Goal: Task Accomplishment & Management: Complete application form

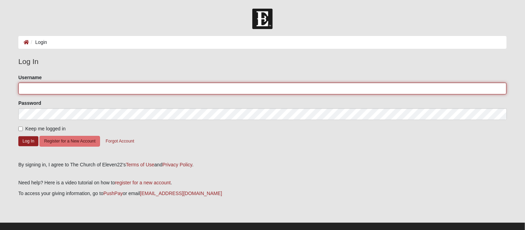
click at [39, 88] on input "Username" at bounding box center [262, 89] width 488 height 12
type input "ecaseyp"
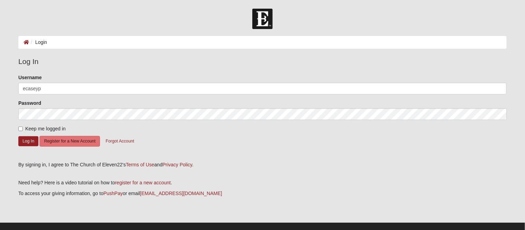
click at [23, 128] on label "Keep me logged in" at bounding box center [41, 128] width 47 height 7
click at [23, 128] on input "Keep me logged in" at bounding box center [20, 129] width 4 height 4
checkbox input "true"
click at [25, 138] on button "Log In" at bounding box center [28, 141] width 20 height 10
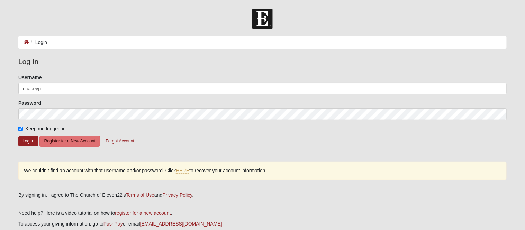
click at [184, 166] on div "We couldn’t find an account with that username and/or password. Click HERE to r…" at bounding box center [262, 171] width 488 height 18
click at [184, 169] on link "HERE" at bounding box center [182, 171] width 13 height 6
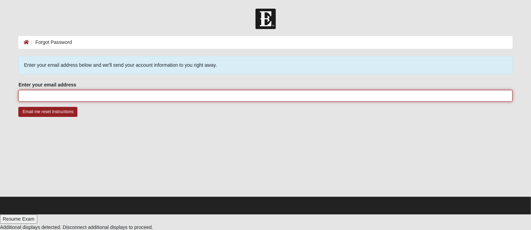
click at [102, 92] on input "Enter your email address" at bounding box center [265, 96] width 494 height 12
type input "ecaseypower@gmail.com"
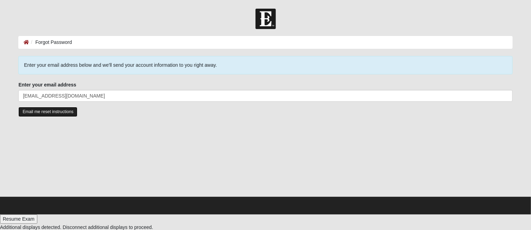
click at [52, 114] on input "Email me reset instructions" at bounding box center [47, 112] width 59 height 10
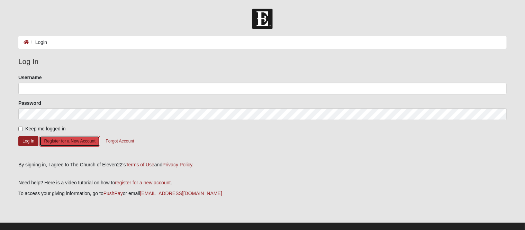
click at [69, 141] on button "Register for a New Account" at bounding box center [69, 141] width 60 height 11
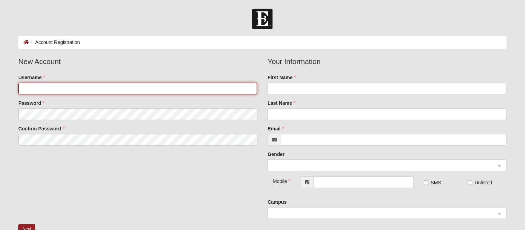
click at [66, 88] on input "Username" at bounding box center [137, 89] width 239 height 12
type input "e"
type input "ECaseyP"
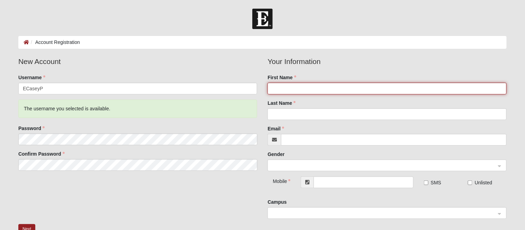
click at [316, 87] on input "First Name" at bounding box center [386, 89] width 239 height 12
type input "Casey"
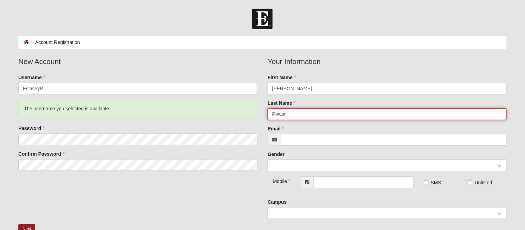
type input "Power"
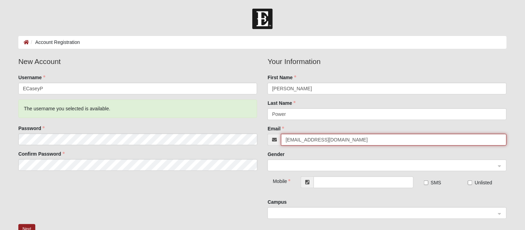
click at [290, 166] on span at bounding box center [384, 166] width 224 height 8
type input "[EMAIL_ADDRESS][DOMAIN_NAME]"
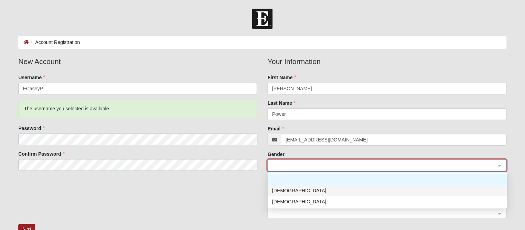
click at [285, 189] on div "[DEMOGRAPHIC_DATA]" at bounding box center [387, 191] width 231 height 8
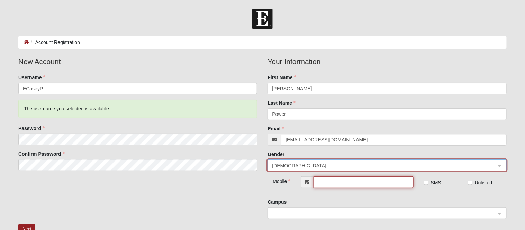
click at [365, 179] on input "text" at bounding box center [363, 182] width 100 height 12
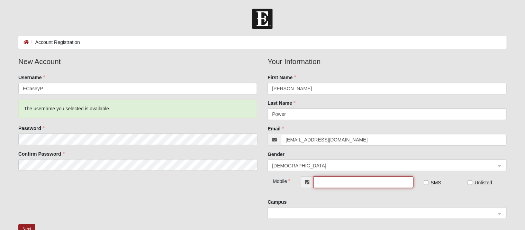
type input "[PHONE_NUMBER]"
click at [426, 184] on input "SMS" at bounding box center [426, 183] width 4 height 4
checkbox input "true"
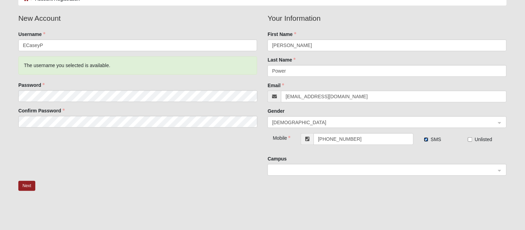
click at [367, 170] on span at bounding box center [384, 170] width 224 height 8
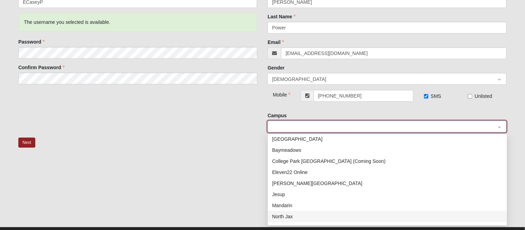
scroll to position [0, 0]
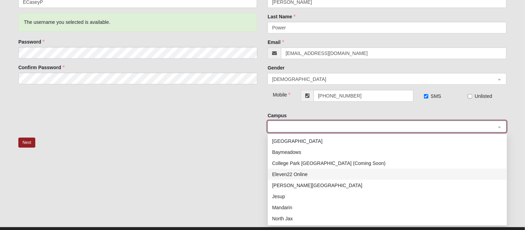
click at [310, 176] on div "Eleven22 Online" at bounding box center [387, 175] width 231 height 8
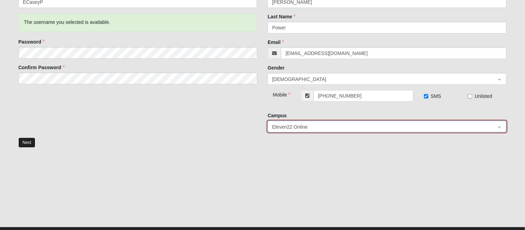
click at [26, 143] on button "Next" at bounding box center [26, 143] width 17 height 10
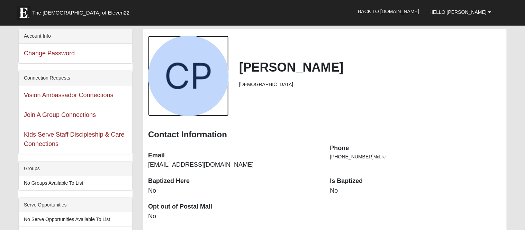
click at [221, 77] on div "View Fullsize Photo" at bounding box center [188, 76] width 81 height 81
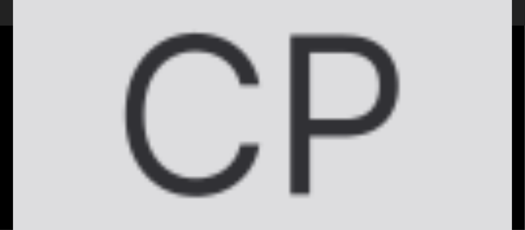
click at [449, 40] on div "View Fullsize Photo" at bounding box center [262, 115] width 499 height 499
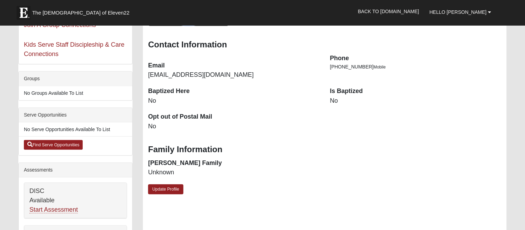
scroll to position [86, 0]
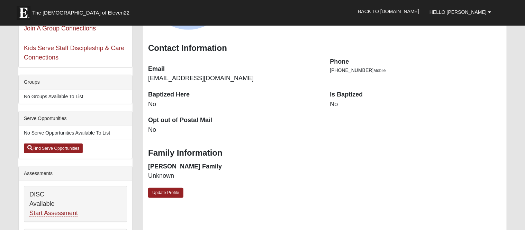
click at [336, 94] on dt "Is Baptized" at bounding box center [415, 94] width 171 height 9
click at [159, 190] on link "Update Profile" at bounding box center [165, 193] width 35 height 10
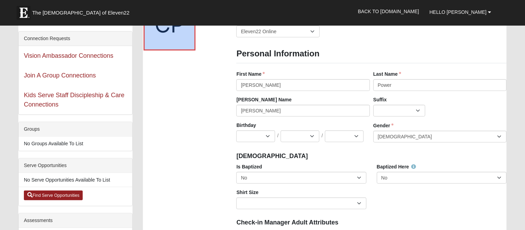
scroll to position [43, 0]
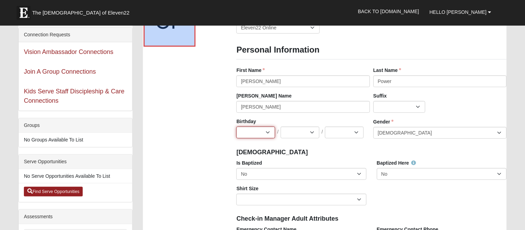
click at [270, 131] on select "Jan Feb Mar Apr May Jun Jul Aug Sep Oct Nov Dec" at bounding box center [255, 133] width 39 height 12
select select "3"
click at [236, 127] on select "Jan Feb Mar Apr May Jun Jul Aug Sep Oct Nov Dec" at bounding box center [255, 133] width 39 height 12
click at [313, 133] on select "1 2 3 4 5 6 7 8 9 10 11 12 13 14 15 16 17 18 19 20 21 22 23 24 25 26 27 28 29 3…" at bounding box center [300, 133] width 39 height 12
select select "5"
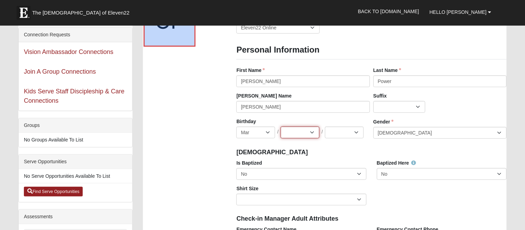
click at [281, 127] on select "1 2 3 4 5 6 7 8 9 10 11 12 13 14 15 16 17 18 19 20 21 22 23 24 25 26 27 28 29 3…" at bounding box center [300, 133] width 39 height 12
click at [336, 134] on select "2025 2024 2023 2022 2021 2020 2019 2018 2017 2016 2015 2014 2013 2012 2011 2010…" at bounding box center [344, 133] width 39 height 12
select select "1983"
click at [325, 127] on select "2025 2024 2023 2022 2021 2020 2019 2018 2017 2016 2015 2014 2013 2012 2011 2010…" at bounding box center [344, 133] width 39 height 12
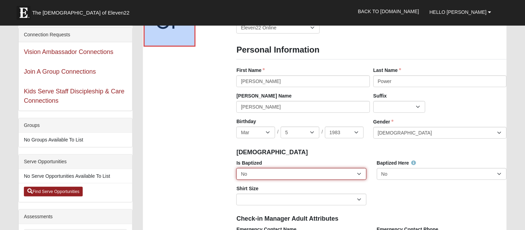
click at [292, 174] on select "No Yes" at bounding box center [301, 174] width 130 height 12
select select "True"
click at [236, 168] on select "No Yes" at bounding box center [301, 174] width 130 height 12
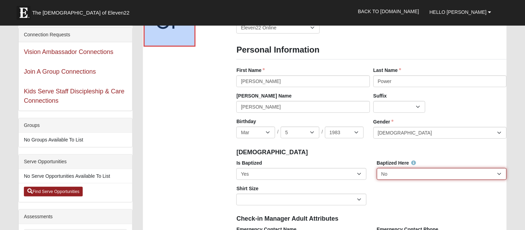
click at [397, 175] on select "No Yes" at bounding box center [442, 174] width 130 height 12
click at [377, 168] on select "No Yes" at bounding box center [442, 174] width 130 height 12
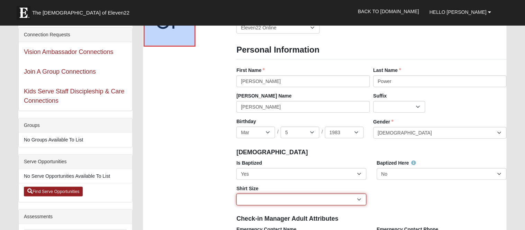
click at [308, 200] on select "Adult Small Adult Medium Adult Large Adult XL Adult XXL Adult 3XL Adult 4XL You…" at bounding box center [301, 200] width 130 height 12
select select "Adult 4XL"
click at [236, 194] on select "Adult Small Adult Medium Adult Large Adult XL Adult XXL Adult 3XL Adult 4XL You…" at bounding box center [301, 200] width 130 height 12
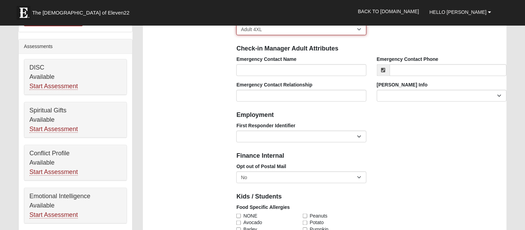
scroll to position [216, 0]
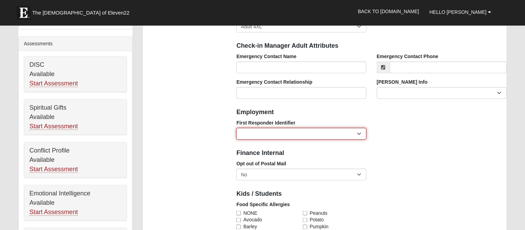
click at [356, 132] on select "EMT | Paramedic | Medical Firefighter | Fire Department Police Officer | Sherif…" at bounding box center [301, 134] width 130 height 12
click at [236, 128] on select "EMT | Paramedic | Medical Firefighter | Fire Department Police Officer | Sherif…" at bounding box center [301, 134] width 130 height 12
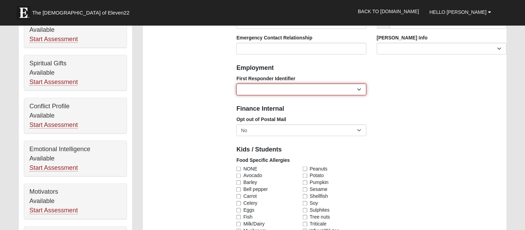
scroll to position [303, 0]
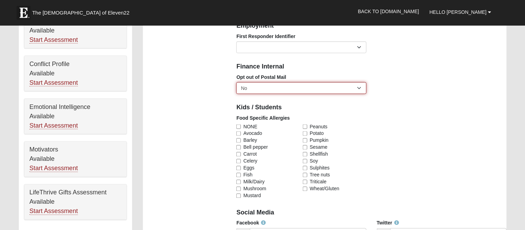
click at [319, 85] on select "No Yes" at bounding box center [301, 88] width 130 height 12
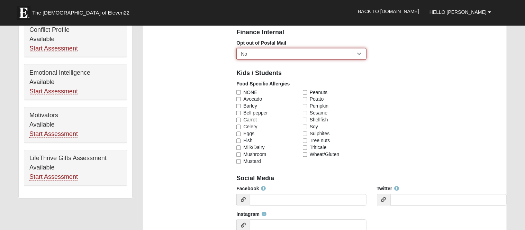
scroll to position [346, 0]
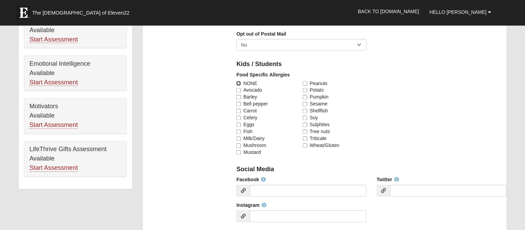
click at [238, 85] on input "NONE" at bounding box center [238, 83] width 4 height 4
checkbox input "true"
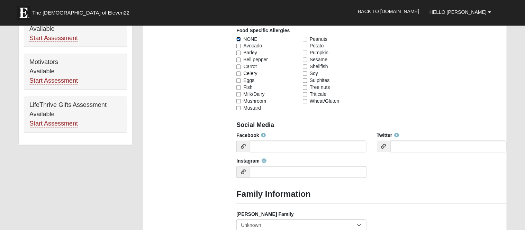
scroll to position [432, 0]
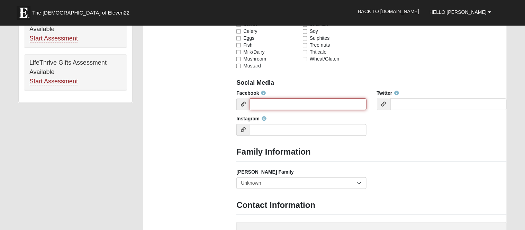
click at [272, 103] on input "Facebook" at bounding box center [308, 105] width 116 height 12
paste input "https://www.facebook.com/casey.power.41947/"
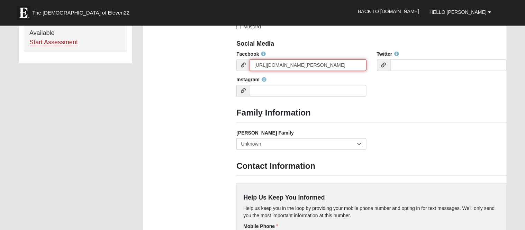
scroll to position [476, 0]
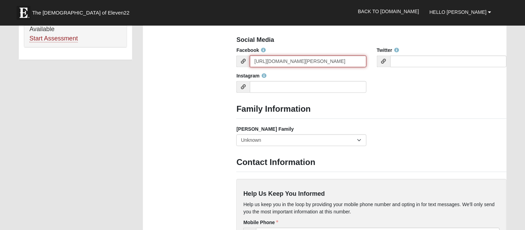
type input "https://www.facebook.com/casey.power.41947/"
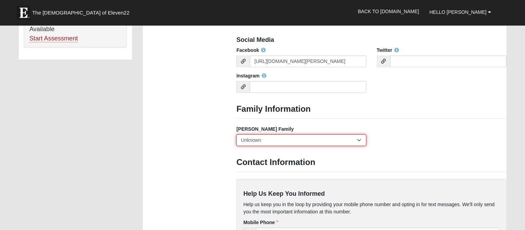
click at [328, 137] on select "Yes, we are a current foster family No, we are a former foster family No, we ha…" at bounding box center [301, 140] width 130 height 12
select select "2891"
click at [236, 134] on select "Yes, we are a current foster family No, we are a former foster family No, we ha…" at bounding box center [301, 140] width 130 height 12
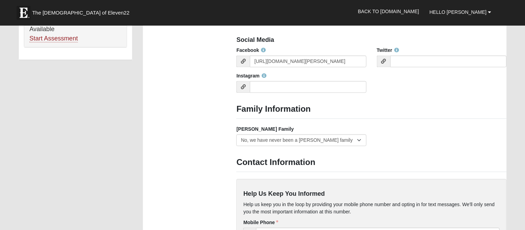
click at [357, 158] on h3 "Contact Information" at bounding box center [371, 162] width 270 height 10
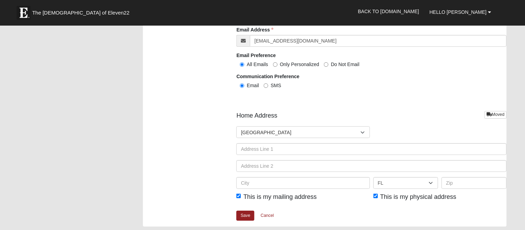
scroll to position [778, 0]
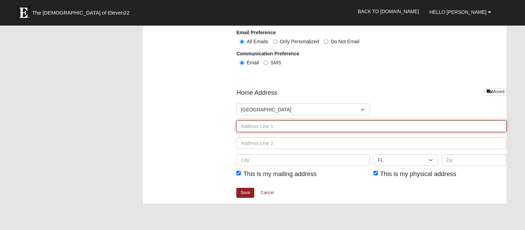
click at [317, 126] on input "text" at bounding box center [371, 126] width 270 height 12
type input "601 Caddo Lease Road"
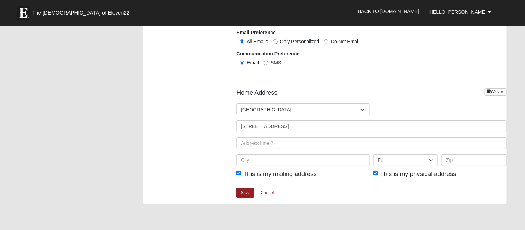
type input "Eliot Casey Power"
type input "3184263779"
type input "Mooringsport"
select select "LA"
type input "71060"
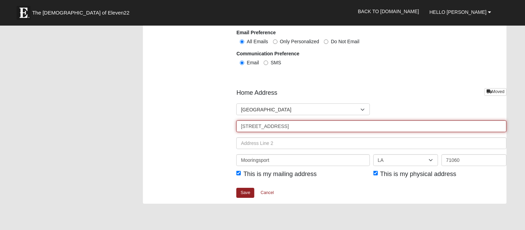
type input "(318) 426-3779"
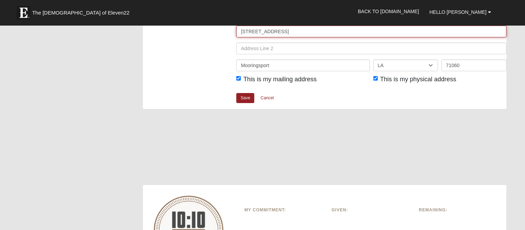
scroll to position [865, 0]
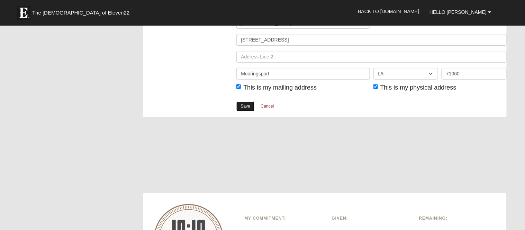
click at [248, 104] on link "Save" at bounding box center [245, 106] width 18 height 10
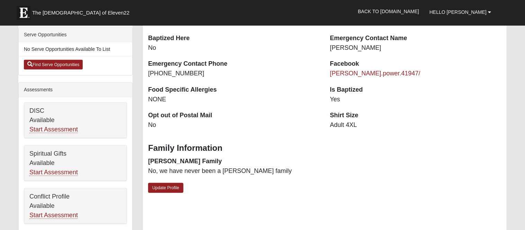
scroll to position [173, 0]
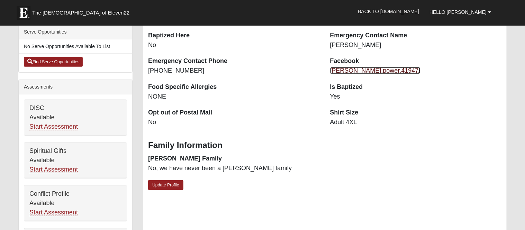
click at [359, 69] on link "casey.power.41947/" at bounding box center [375, 70] width 90 height 7
click at [69, 166] on link "Start Assessment" at bounding box center [53, 169] width 48 height 7
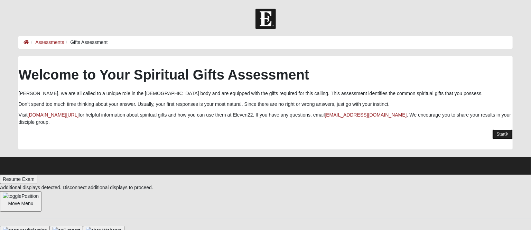
click at [496, 129] on link "Start" at bounding box center [503, 134] width 20 height 10
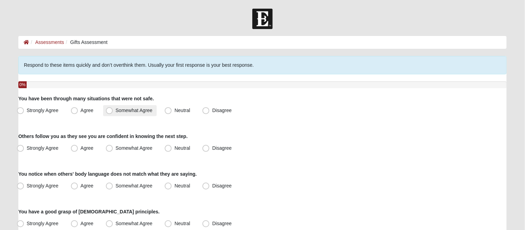
click at [116, 109] on span "Somewhat Agree" at bounding box center [134, 111] width 37 height 6
click at [109, 109] on input "Somewhat Agree" at bounding box center [111, 110] width 4 height 4
radio input "true"
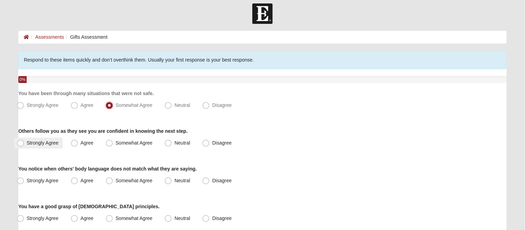
scroll to position [43, 0]
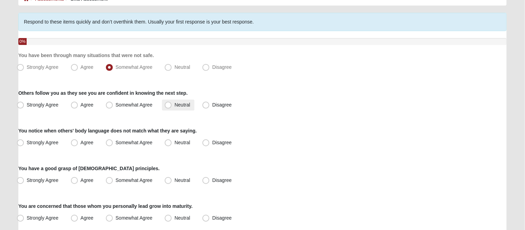
click at [174, 106] on span "Neutral" at bounding box center [182, 105] width 16 height 6
click at [167, 106] on input "Neutral" at bounding box center [169, 105] width 4 height 4
radio input "true"
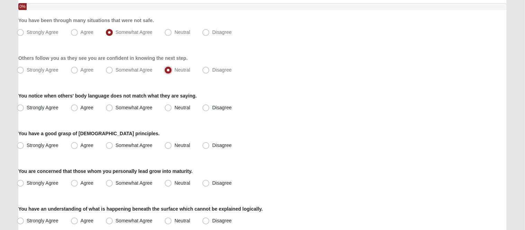
scroll to position [86, 0]
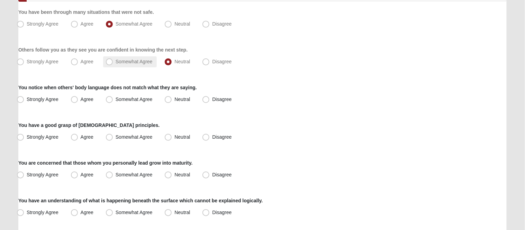
click at [116, 64] on span "Somewhat Agree" at bounding box center [134, 62] width 37 height 6
click at [109, 64] on input "Somewhat Agree" at bounding box center [111, 62] width 4 height 4
radio input "true"
click at [81, 99] on span "Agree" at bounding box center [87, 100] width 13 height 6
click at [74, 99] on input "Agree" at bounding box center [76, 99] width 4 height 4
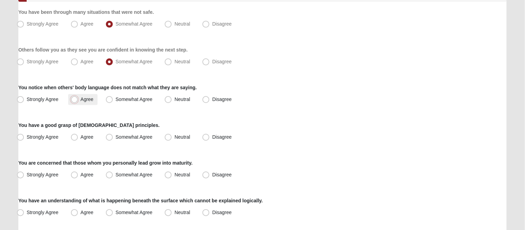
radio input "true"
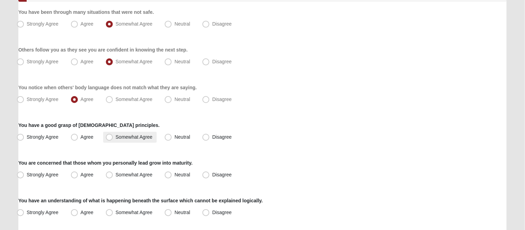
click at [135, 135] on span "Somewhat Agree" at bounding box center [134, 137] width 37 height 6
click at [113, 135] on input "Somewhat Agree" at bounding box center [111, 137] width 4 height 4
radio input "true"
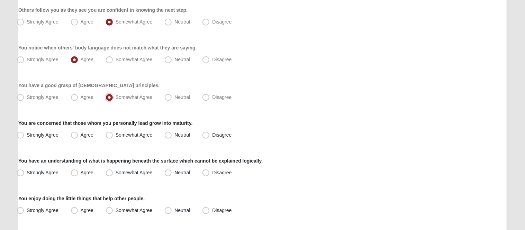
scroll to position [130, 0]
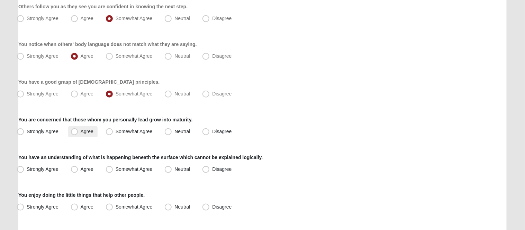
click at [81, 129] on span "Agree" at bounding box center [87, 132] width 13 height 6
click at [74, 129] on input "Agree" at bounding box center [76, 131] width 4 height 4
radio input "true"
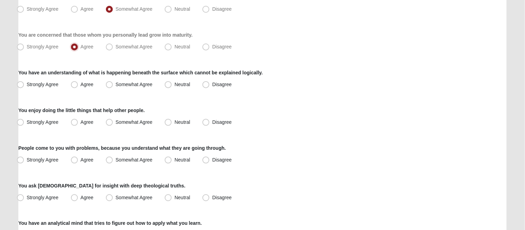
scroll to position [216, 0]
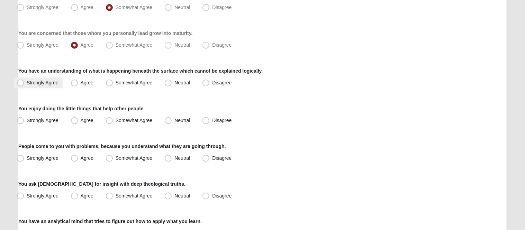
click at [36, 83] on span "Strongly Agree" at bounding box center [43, 83] width 32 height 6
click at [24, 83] on input "Strongly Agree" at bounding box center [22, 83] width 4 height 4
radio input "true"
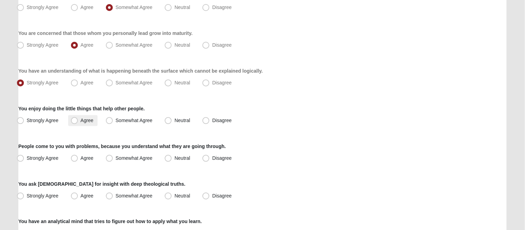
click at [81, 122] on span "Agree" at bounding box center [87, 121] width 13 height 6
click at [76, 122] on input "Agree" at bounding box center [76, 120] width 4 height 4
radio input "true"
click at [116, 118] on span "Somewhat Agree" at bounding box center [134, 121] width 37 height 6
click at [109, 118] on input "Somewhat Agree" at bounding box center [111, 120] width 4 height 4
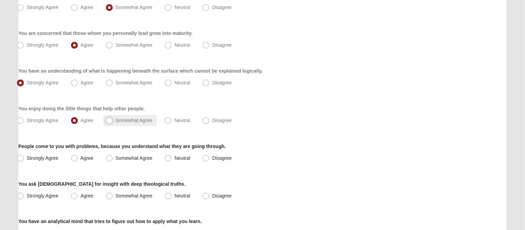
radio input "true"
click at [134, 156] on span "Somewhat Agree" at bounding box center [134, 158] width 37 height 6
click at [113, 156] on input "Somewhat Agree" at bounding box center [111, 158] width 4 height 4
radio input "true"
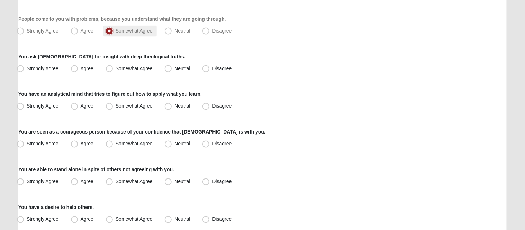
scroll to position [346, 0]
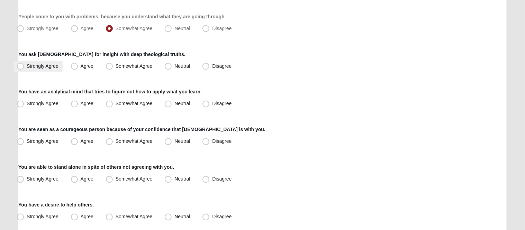
click at [25, 66] on label "Strongly Agree" at bounding box center [38, 66] width 48 height 11
click at [24, 66] on input "Strongly Agree" at bounding box center [22, 66] width 4 height 4
radio input "true"
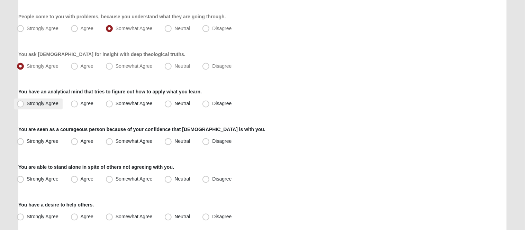
click at [45, 102] on span "Strongly Agree" at bounding box center [43, 104] width 32 height 6
click at [24, 102] on input "Strongly Agree" at bounding box center [22, 104] width 4 height 4
radio input "true"
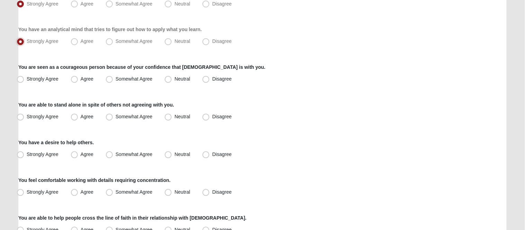
scroll to position [432, 0]
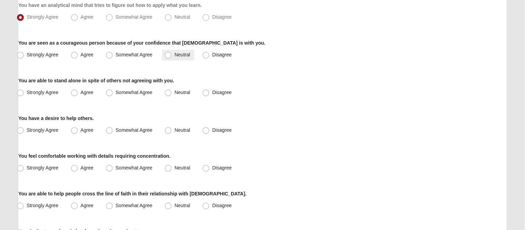
click at [174, 55] on span "Neutral" at bounding box center [182, 55] width 16 height 6
click at [171, 55] on input "Neutral" at bounding box center [169, 55] width 4 height 4
radio input "true"
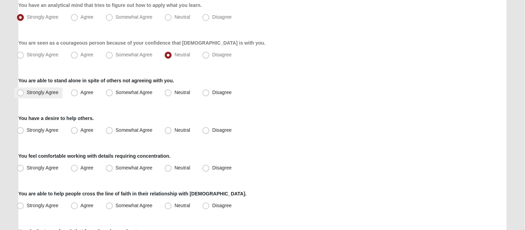
click at [42, 91] on span "Strongly Agree" at bounding box center [43, 93] width 32 height 6
click at [24, 91] on input "Strongly Agree" at bounding box center [22, 93] width 4 height 4
radio input "true"
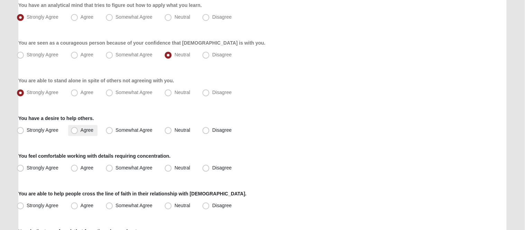
click at [94, 129] on label "Agree" at bounding box center [82, 130] width 29 height 11
click at [78, 129] on input "Agree" at bounding box center [76, 130] width 4 height 4
radio input "true"
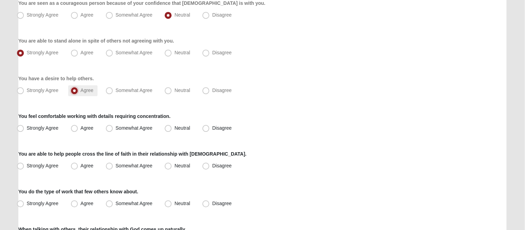
scroll to position [476, 0]
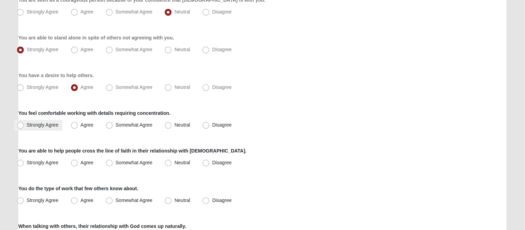
click at [49, 127] on span "Strongly Agree" at bounding box center [43, 125] width 32 height 6
click at [24, 127] on input "Strongly Agree" at bounding box center [22, 125] width 4 height 4
radio input "true"
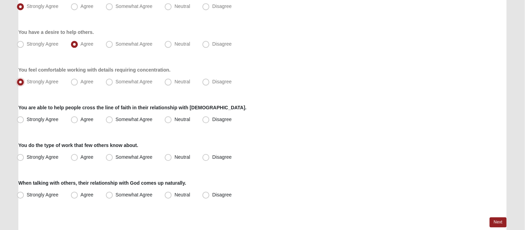
scroll to position [551, 0]
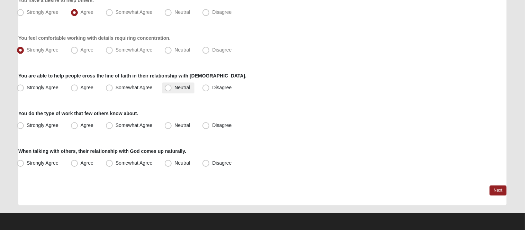
click at [184, 89] on span "Neutral" at bounding box center [182, 88] width 16 height 6
click at [172, 89] on input "Neutral" at bounding box center [169, 87] width 4 height 4
radio input "true"
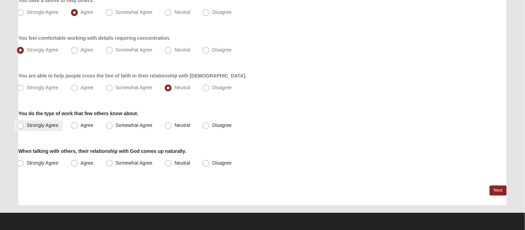
click at [31, 125] on span "Strongly Agree" at bounding box center [43, 125] width 32 height 6
click at [24, 125] on input "Strongly Agree" at bounding box center [22, 125] width 4 height 4
radio input "true"
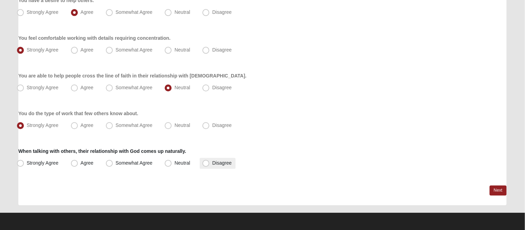
click at [212, 162] on span "Disagree" at bounding box center [221, 163] width 19 height 6
click at [207, 162] on input "Disagree" at bounding box center [207, 163] width 4 height 4
radio input "true"
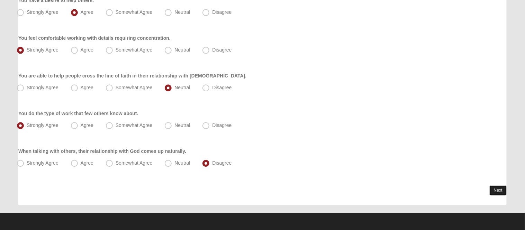
click at [502, 190] on link "Next" at bounding box center [498, 190] width 17 height 10
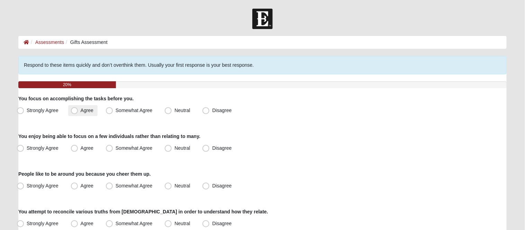
click at [81, 109] on span "Agree" at bounding box center [87, 111] width 13 height 6
click at [74, 109] on input "Agree" at bounding box center [76, 110] width 4 height 4
radio input "true"
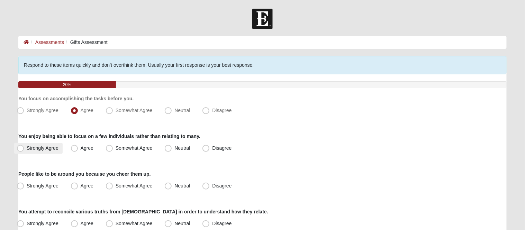
click at [47, 148] on span "Strongly Agree" at bounding box center [43, 148] width 32 height 6
click at [24, 148] on input "Strongly Agree" at bounding box center [22, 148] width 4 height 4
radio input "true"
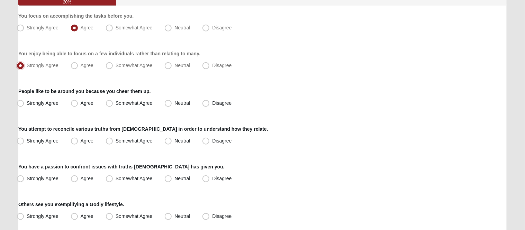
scroll to position [86, 0]
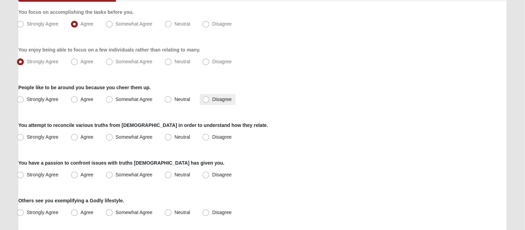
click at [212, 99] on span "Disagree" at bounding box center [221, 100] width 19 height 6
click at [209, 99] on input "Disagree" at bounding box center [207, 99] width 4 height 4
radio input "true"
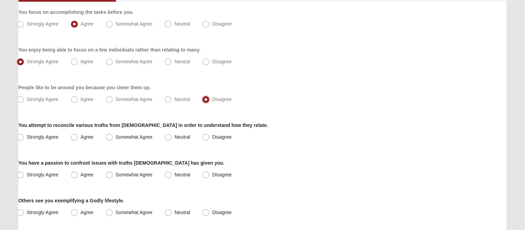
scroll to position [130, 0]
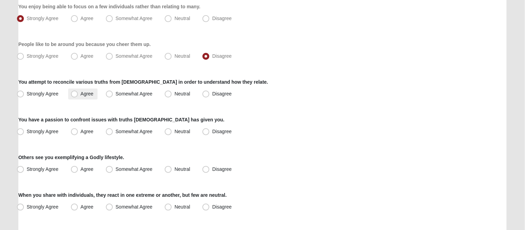
click at [81, 94] on span "Agree" at bounding box center [87, 94] width 13 height 6
click at [77, 94] on input "Agree" at bounding box center [76, 94] width 4 height 4
radio input "true"
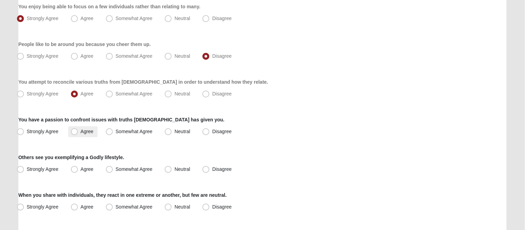
click at [81, 130] on span "Agree" at bounding box center [87, 132] width 13 height 6
click at [74, 130] on input "Agree" at bounding box center [76, 131] width 4 height 4
radio input "true"
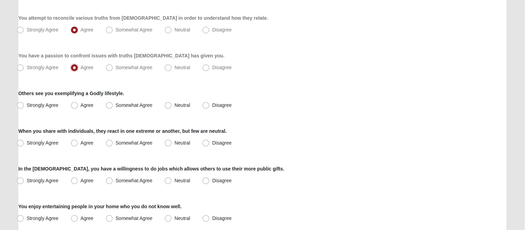
scroll to position [216, 0]
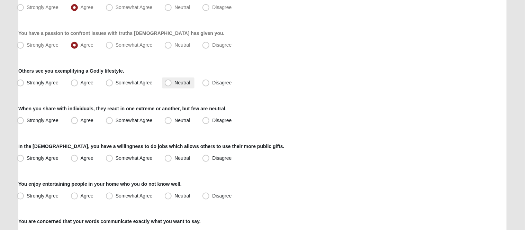
click at [174, 80] on span "Neutral" at bounding box center [182, 83] width 16 height 6
click at [171, 81] on input "Neutral" at bounding box center [169, 83] width 4 height 4
radio input "true"
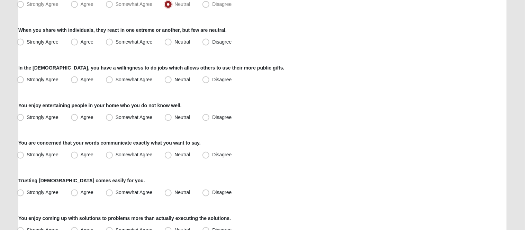
scroll to position [303, 0]
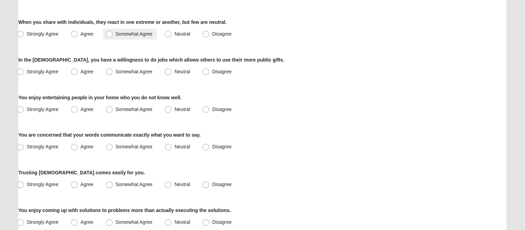
click at [140, 37] on label "Somewhat Agree" at bounding box center [130, 34] width 54 height 11
click at [113, 36] on input "Somewhat Agree" at bounding box center [111, 34] width 4 height 4
radio input "true"
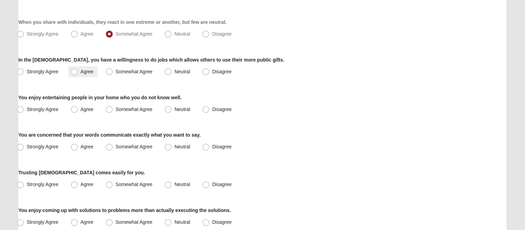
click at [79, 72] on label "Agree" at bounding box center [82, 71] width 29 height 11
click at [78, 72] on input "Agree" at bounding box center [76, 72] width 4 height 4
radio input "true"
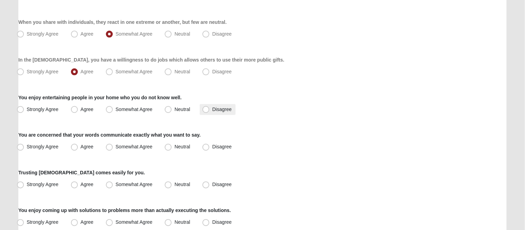
click at [212, 110] on span "Disagree" at bounding box center [221, 110] width 19 height 6
click at [209, 110] on input "Disagree" at bounding box center [207, 109] width 4 height 4
radio input "true"
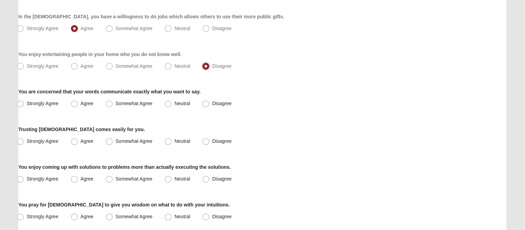
scroll to position [389, 0]
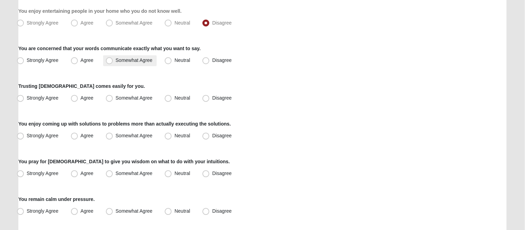
click at [140, 58] on span "Somewhat Agree" at bounding box center [134, 61] width 37 height 6
click at [113, 58] on input "Somewhat Agree" at bounding box center [111, 60] width 4 height 4
radio input "true"
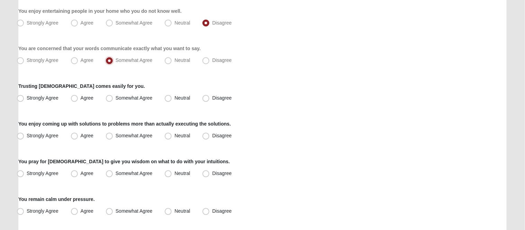
scroll to position [432, 0]
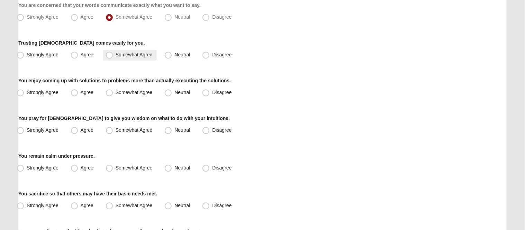
click at [116, 55] on span "Somewhat Agree" at bounding box center [134, 55] width 37 height 6
click at [111, 55] on input "Somewhat Agree" at bounding box center [111, 55] width 4 height 4
radio input "true"
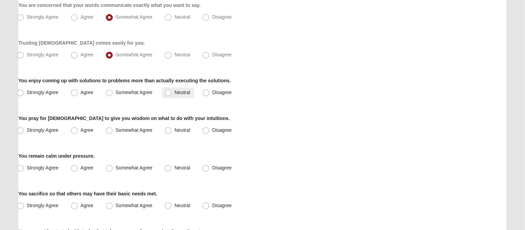
click at [174, 94] on span "Neutral" at bounding box center [182, 93] width 16 height 6
click at [169, 94] on input "Neutral" at bounding box center [169, 93] width 4 height 4
radio input "true"
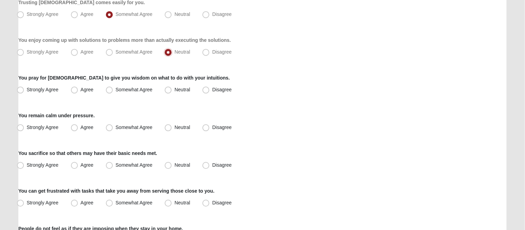
scroll to position [476, 0]
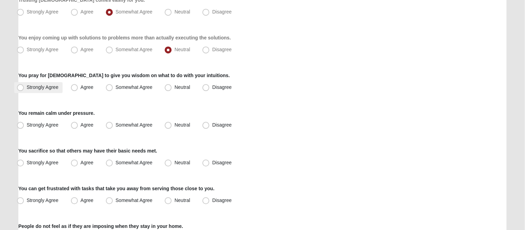
click at [28, 91] on label "Strongly Agree" at bounding box center [38, 87] width 48 height 11
click at [24, 90] on input "Strongly Agree" at bounding box center [22, 87] width 4 height 4
radio input "true"
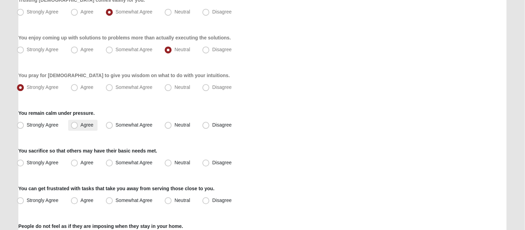
click at [81, 125] on span "Agree" at bounding box center [87, 125] width 13 height 6
click at [75, 125] on input "Agree" at bounding box center [76, 125] width 4 height 4
radio input "true"
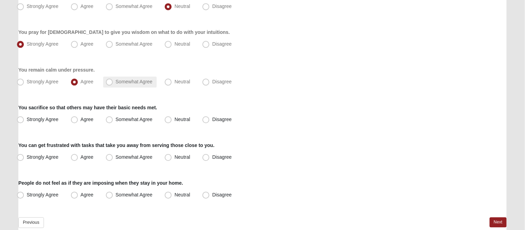
click at [115, 82] on label "Somewhat Agree" at bounding box center [130, 81] width 54 height 11
click at [113, 82] on input "Somewhat Agree" at bounding box center [111, 82] width 4 height 4
radio input "true"
click at [89, 120] on span "Agree" at bounding box center [87, 120] width 13 height 6
click at [78, 120] on input "Agree" at bounding box center [76, 119] width 4 height 4
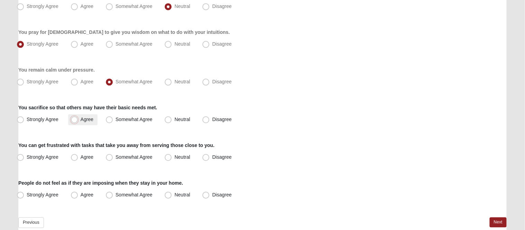
radio input "true"
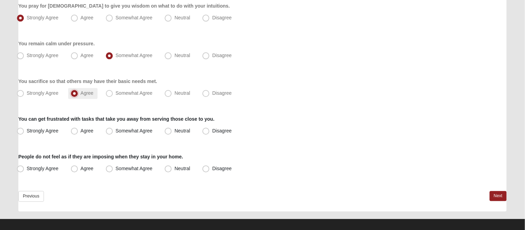
scroll to position [552, 0]
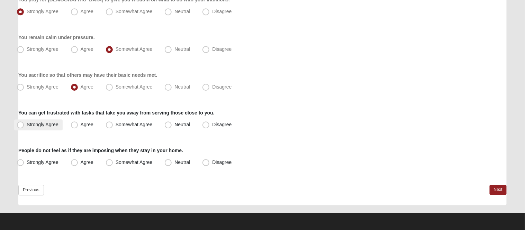
click at [40, 123] on span "Strongly Agree" at bounding box center [43, 125] width 32 height 6
click at [24, 123] on input "Strongly Agree" at bounding box center [22, 124] width 4 height 4
radio input "true"
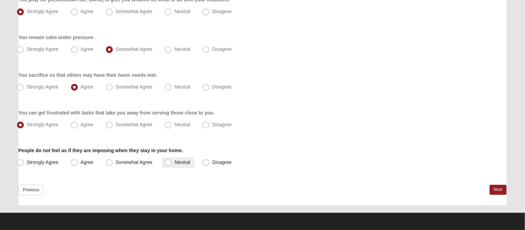
click at [181, 162] on span "Neutral" at bounding box center [182, 163] width 16 height 6
click at [172, 162] on input "Neutral" at bounding box center [169, 162] width 4 height 4
radio input "true"
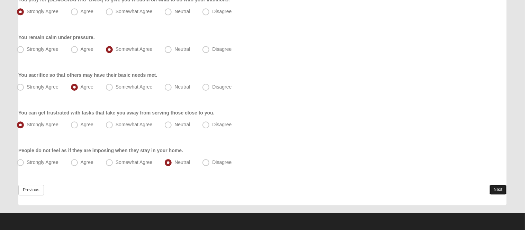
click at [495, 185] on link "Next" at bounding box center [498, 190] width 17 height 10
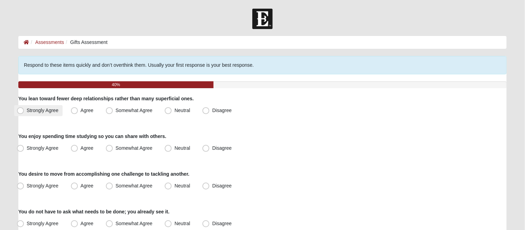
click at [55, 111] on span "Strongly Agree" at bounding box center [43, 111] width 32 height 6
click at [24, 111] on input "Strongly Agree" at bounding box center [22, 110] width 4 height 4
radio input "true"
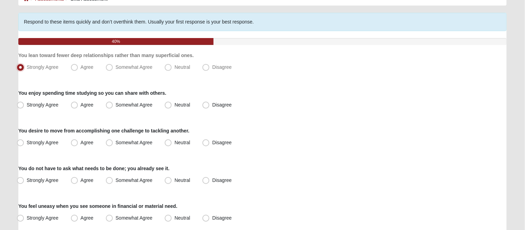
scroll to position [86, 0]
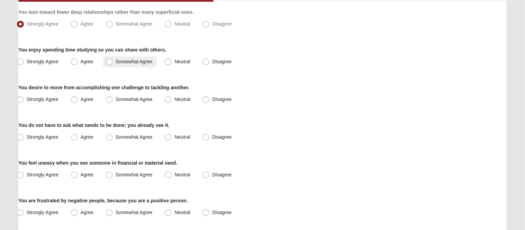
click at [116, 62] on span "Somewhat Agree" at bounding box center [134, 62] width 37 height 6
click at [111, 62] on input "Somewhat Agree" at bounding box center [111, 62] width 4 height 4
radio input "true"
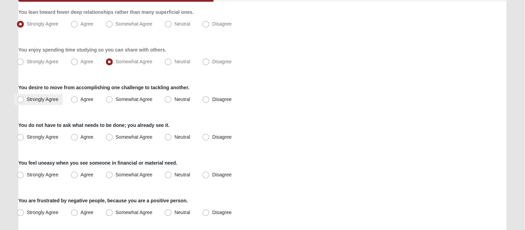
click at [45, 97] on span "Strongly Agree" at bounding box center [43, 100] width 32 height 6
click at [24, 97] on input "Strongly Agree" at bounding box center [22, 99] width 4 height 4
radio input "true"
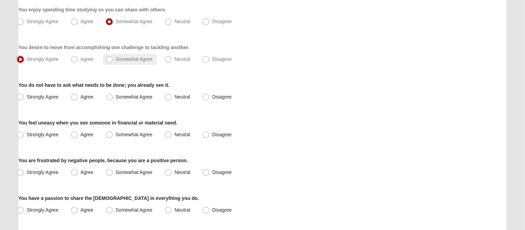
scroll to position [173, 0]
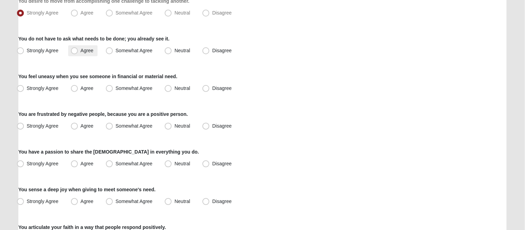
click at [81, 50] on span "Agree" at bounding box center [87, 51] width 13 height 6
click at [74, 50] on input "Agree" at bounding box center [76, 50] width 4 height 4
radio input "true"
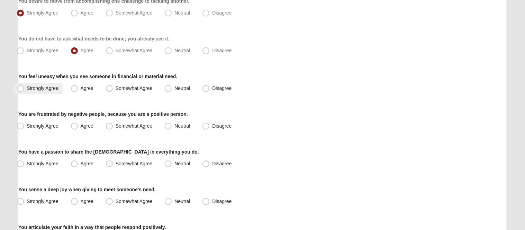
click at [44, 87] on span "Strongly Agree" at bounding box center [43, 88] width 32 height 6
click at [24, 87] on input "Strongly Agree" at bounding box center [22, 88] width 4 height 4
radio input "true"
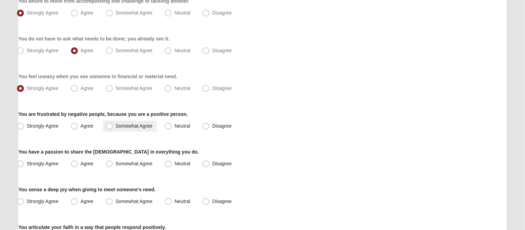
click at [116, 128] on span "Somewhat Agree" at bounding box center [134, 126] width 37 height 6
click at [109, 128] on input "Somewhat Agree" at bounding box center [111, 126] width 4 height 4
radio input "true"
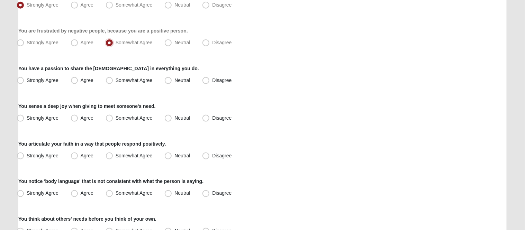
scroll to position [259, 0]
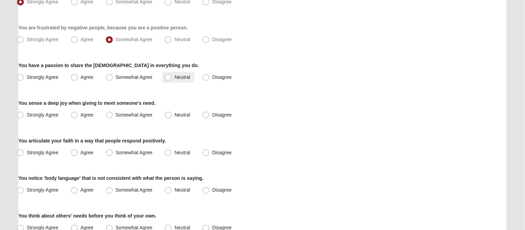
click at [174, 79] on span "Neutral" at bounding box center [182, 77] width 16 height 6
click at [167, 79] on input "Neutral" at bounding box center [169, 77] width 4 height 4
radio input "true"
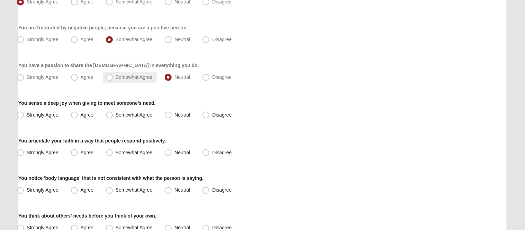
click at [116, 80] on label "Somewhat Agree" at bounding box center [130, 77] width 54 height 11
click at [113, 80] on input "Somewhat Agree" at bounding box center [111, 77] width 4 height 4
radio input "true"
click at [44, 115] on span "Strongly Agree" at bounding box center [43, 115] width 32 height 6
click at [24, 115] on input "Strongly Agree" at bounding box center [22, 115] width 4 height 4
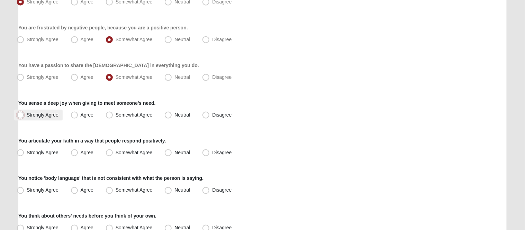
radio input "true"
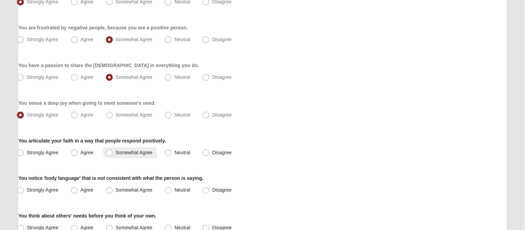
click at [126, 150] on span "Somewhat Agree" at bounding box center [134, 153] width 37 height 6
click at [113, 151] on input "Somewhat Agree" at bounding box center [111, 153] width 4 height 4
radio input "true"
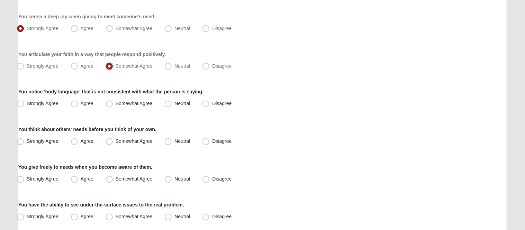
scroll to position [389, 0]
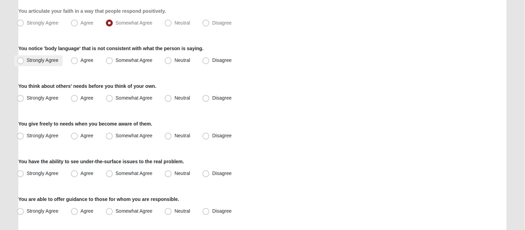
click at [31, 63] on label "Strongly Agree" at bounding box center [38, 60] width 48 height 11
click at [24, 63] on input "Strongly Agree" at bounding box center [22, 60] width 4 height 4
radio input "true"
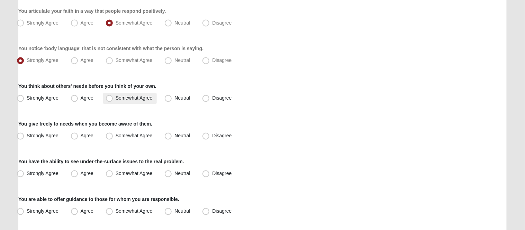
click at [135, 98] on span "Somewhat Agree" at bounding box center [134, 98] width 37 height 6
click at [113, 98] on input "Somewhat Agree" at bounding box center [111, 98] width 4 height 4
radio input "true"
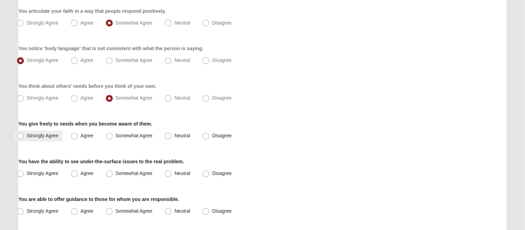
click at [28, 139] on label "Strongly Agree" at bounding box center [38, 136] width 48 height 11
click at [24, 138] on input "Strongly Agree" at bounding box center [22, 136] width 4 height 4
radio input "true"
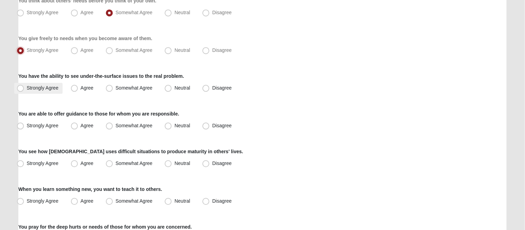
scroll to position [476, 0]
click at [81, 85] on span "Agree" at bounding box center [87, 87] width 13 height 6
click at [74, 85] on input "Agree" at bounding box center [76, 87] width 4 height 4
radio input "true"
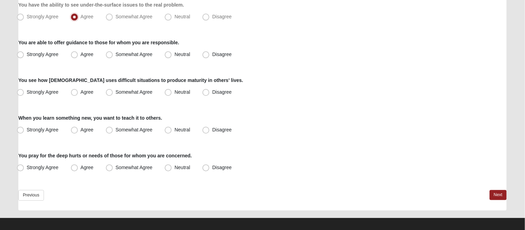
scroll to position [552, 0]
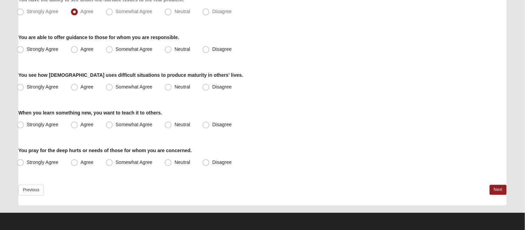
click at [39, 40] on div "You are able to offer guidance to those for whom you are responsible. Strongly …" at bounding box center [262, 44] width 488 height 21
click at [38, 48] on span "Strongly Agree" at bounding box center [43, 49] width 32 height 6
click at [24, 48] on input "Strongly Agree" at bounding box center [22, 49] width 4 height 4
radio input "true"
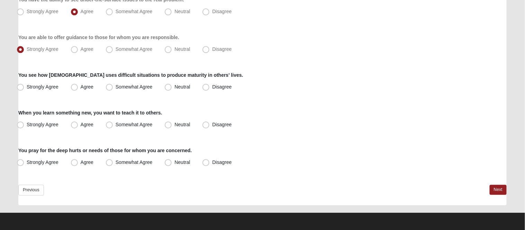
click at [45, 81] on div "You see how God uses difficult situations to produce maturity in others' lives.…" at bounding box center [262, 82] width 488 height 21
click at [45, 83] on label "Strongly Agree" at bounding box center [38, 87] width 48 height 11
click at [24, 85] on input "Strongly Agree" at bounding box center [22, 87] width 4 height 4
radio input "true"
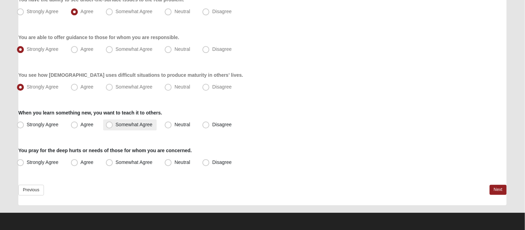
click at [127, 124] on span "Somewhat Agree" at bounding box center [134, 125] width 37 height 6
click at [113, 124] on input "Somewhat Agree" at bounding box center [111, 124] width 4 height 4
radio input "true"
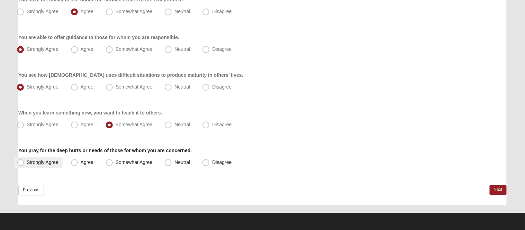
click at [45, 162] on span "Strongly Agree" at bounding box center [43, 163] width 32 height 6
click at [24, 162] on input "Strongly Agree" at bounding box center [22, 162] width 4 height 4
radio input "true"
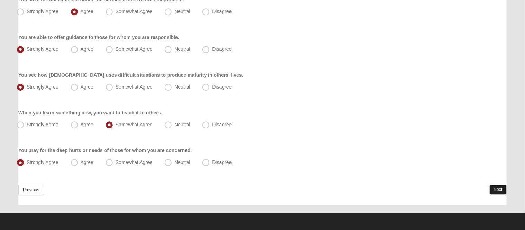
click at [493, 189] on link "Next" at bounding box center [498, 190] width 17 height 10
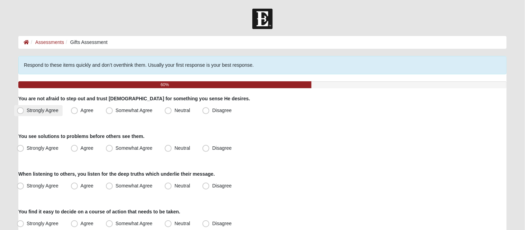
click at [47, 110] on span "Strongly Agree" at bounding box center [43, 111] width 32 height 6
click at [24, 110] on input "Strongly Agree" at bounding box center [22, 110] width 4 height 4
radio input "true"
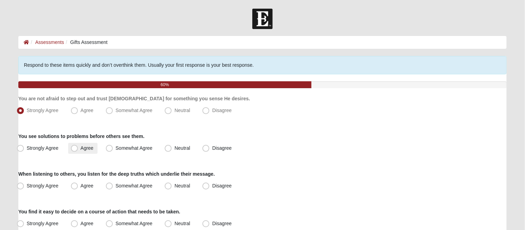
click at [86, 151] on label "Agree" at bounding box center [82, 148] width 29 height 11
click at [78, 151] on input "Agree" at bounding box center [76, 148] width 4 height 4
radio input "true"
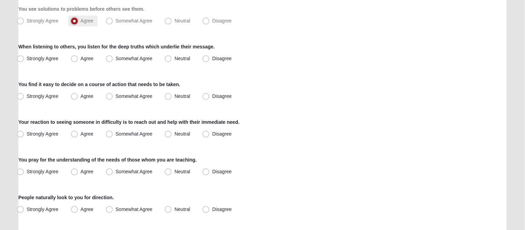
scroll to position [130, 0]
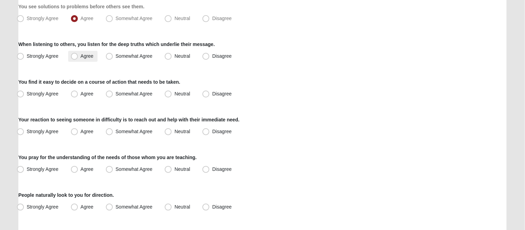
click at [81, 57] on span "Agree" at bounding box center [87, 56] width 13 height 6
click at [74, 57] on input "Agree" at bounding box center [76, 56] width 4 height 4
radio input "true"
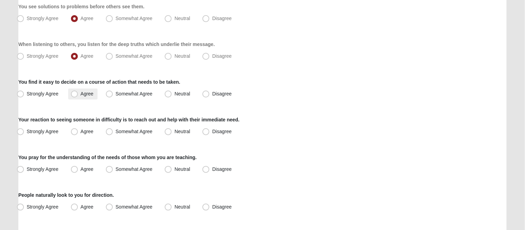
click at [77, 98] on label "Agree" at bounding box center [82, 94] width 29 height 11
click at [77, 96] on input "Agree" at bounding box center [76, 94] width 4 height 4
radio input "true"
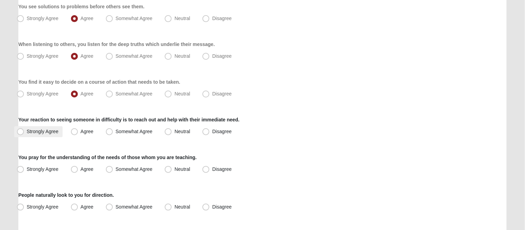
click at [58, 131] on span "Strongly Agree" at bounding box center [43, 132] width 32 height 6
click at [24, 131] on input "Strongly Agree" at bounding box center [22, 131] width 4 height 4
radio input "true"
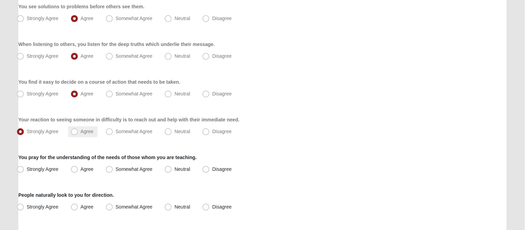
click at [82, 132] on span "Agree" at bounding box center [87, 132] width 13 height 6
click at [78, 132] on input "Agree" at bounding box center [76, 131] width 4 height 4
radio input "true"
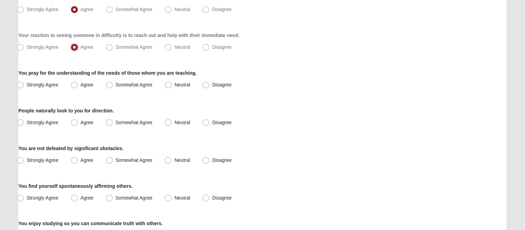
scroll to position [216, 0]
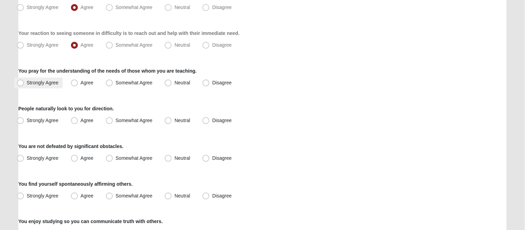
click at [44, 80] on span "Strongly Agree" at bounding box center [43, 83] width 32 height 6
click at [24, 81] on input "Strongly Agree" at bounding box center [22, 83] width 4 height 4
radio input "true"
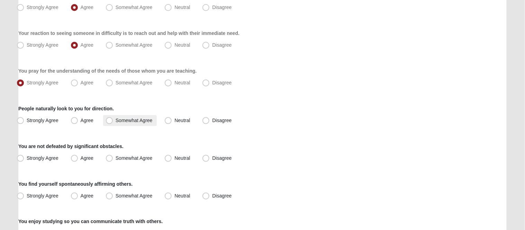
click at [134, 119] on span "Somewhat Agree" at bounding box center [134, 121] width 37 height 6
click at [113, 119] on input "Somewhat Agree" at bounding box center [111, 120] width 4 height 4
radio input "true"
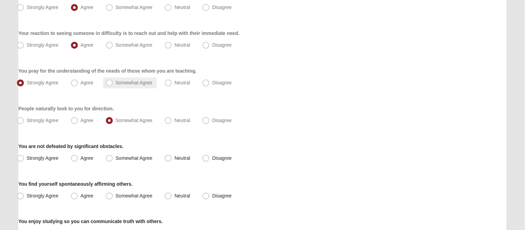
click at [116, 83] on span "Somewhat Agree" at bounding box center [134, 83] width 37 height 6
click at [110, 83] on input "Somewhat Agree" at bounding box center [111, 83] width 4 height 4
radio input "true"
click at [83, 158] on span "Agree" at bounding box center [87, 158] width 13 height 6
click at [78, 158] on input "Agree" at bounding box center [76, 158] width 4 height 4
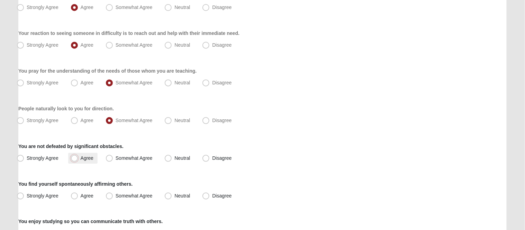
radio input "true"
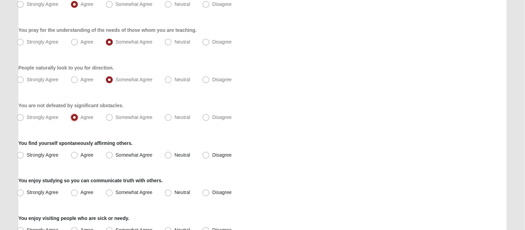
scroll to position [303, 0]
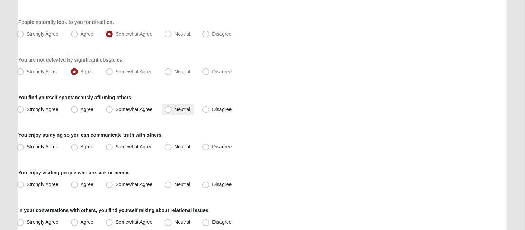
click at [183, 108] on span "Neutral" at bounding box center [182, 110] width 16 height 6
click at [172, 108] on input "Neutral" at bounding box center [169, 109] width 4 height 4
radio input "true"
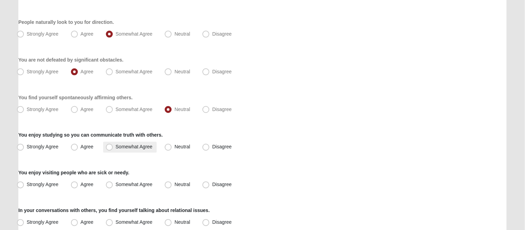
click at [114, 144] on label "Somewhat Agree" at bounding box center [130, 147] width 54 height 11
click at [113, 145] on input "Somewhat Agree" at bounding box center [111, 147] width 4 height 4
radio input "true"
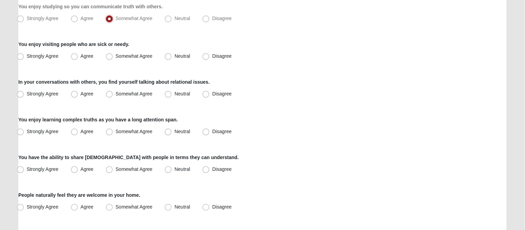
scroll to position [432, 0]
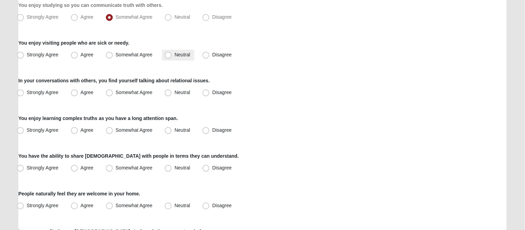
click at [174, 51] on label "Neutral" at bounding box center [178, 55] width 32 height 11
click at [172, 53] on input "Neutral" at bounding box center [169, 55] width 4 height 4
radio input "true"
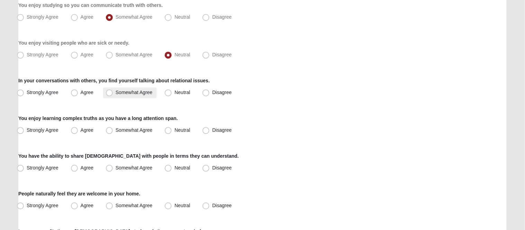
click at [116, 94] on span "Somewhat Agree" at bounding box center [134, 93] width 37 height 6
click at [109, 94] on input "Somewhat Agree" at bounding box center [111, 93] width 4 height 4
radio input "true"
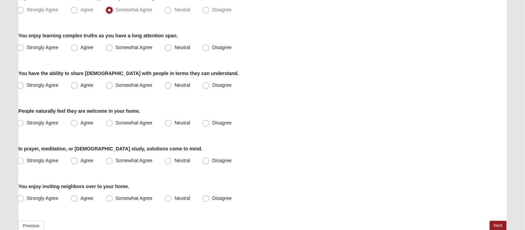
scroll to position [519, 0]
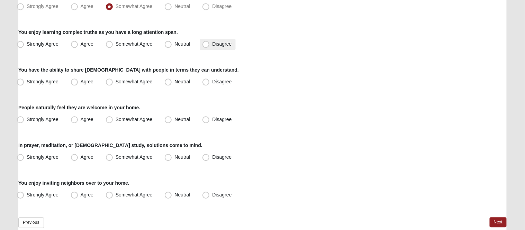
click at [210, 41] on label "Disagree" at bounding box center [218, 44] width 36 height 11
click at [210, 42] on input "Disagree" at bounding box center [207, 44] width 4 height 4
radio input "true"
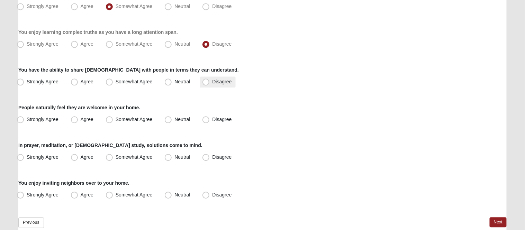
click at [212, 81] on span "Disagree" at bounding box center [221, 82] width 19 height 6
click at [205, 81] on input "Disagree" at bounding box center [207, 82] width 4 height 4
radio input "true"
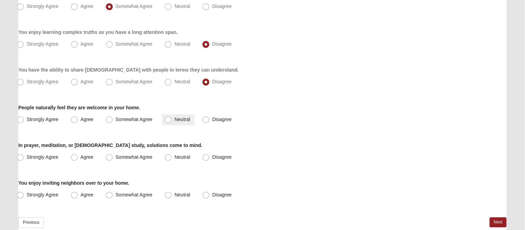
click at [174, 118] on span "Neutral" at bounding box center [182, 120] width 16 height 6
click at [167, 118] on input "Neutral" at bounding box center [169, 119] width 4 height 4
radio input "true"
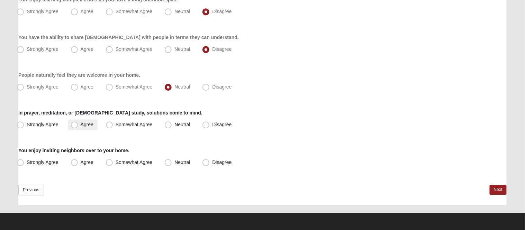
click at [84, 124] on span "Agree" at bounding box center [87, 125] width 13 height 6
click at [78, 124] on input "Agree" at bounding box center [76, 124] width 4 height 4
radio input "true"
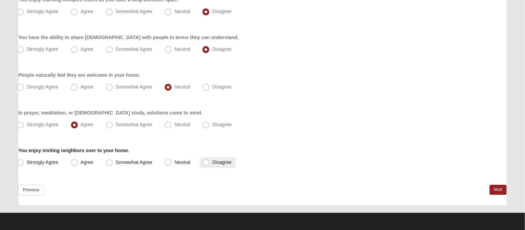
click at [212, 165] on span "Disagree" at bounding box center [221, 163] width 19 height 6
click at [209, 165] on input "Disagree" at bounding box center [207, 162] width 4 height 4
radio input "true"
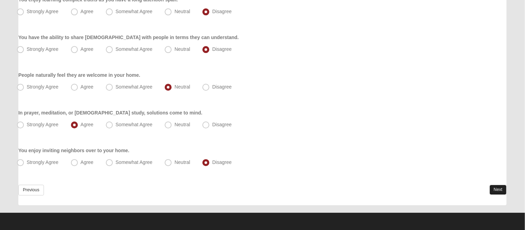
click at [502, 190] on link "Next" at bounding box center [498, 190] width 17 height 10
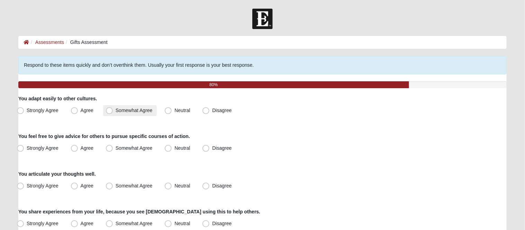
click at [115, 113] on label "Somewhat Agree" at bounding box center [130, 110] width 54 height 11
click at [113, 113] on input "Somewhat Agree" at bounding box center [111, 110] width 4 height 4
radio input "true"
click at [174, 113] on span "Neutral" at bounding box center [182, 111] width 16 height 6
click at [171, 113] on input "Neutral" at bounding box center [169, 110] width 4 height 4
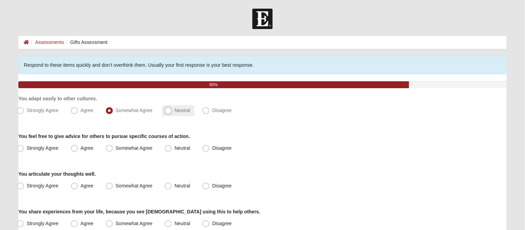
radio input "true"
click at [104, 147] on label "Somewhat Agree" at bounding box center [130, 148] width 54 height 11
click at [109, 147] on input "Somewhat Agree" at bounding box center [111, 148] width 4 height 4
radio input "true"
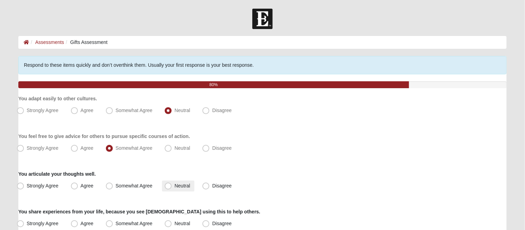
click at [174, 185] on span "Neutral" at bounding box center [182, 186] width 16 height 6
click at [170, 185] on input "Neutral" at bounding box center [169, 186] width 4 height 4
radio input "true"
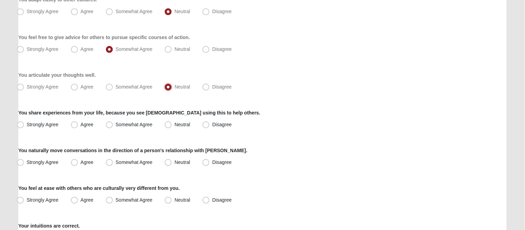
scroll to position [130, 0]
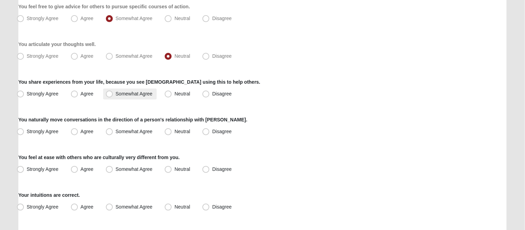
click at [116, 93] on span "Somewhat Agree" at bounding box center [134, 94] width 37 height 6
click at [111, 93] on input "Somewhat Agree" at bounding box center [111, 94] width 4 height 4
radio input "true"
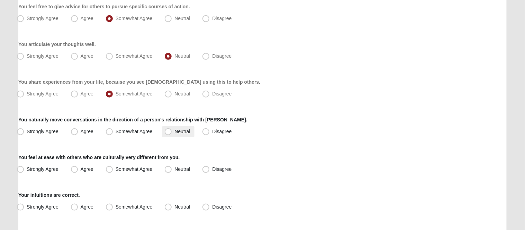
click at [174, 134] on span "Neutral" at bounding box center [182, 132] width 16 height 6
click at [171, 134] on input "Neutral" at bounding box center [169, 131] width 4 height 4
radio input "true"
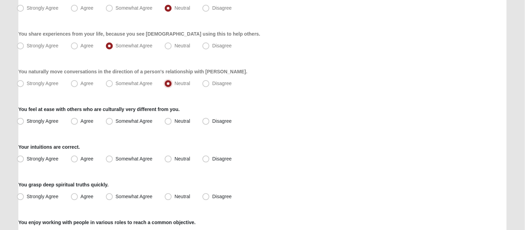
scroll to position [216, 0]
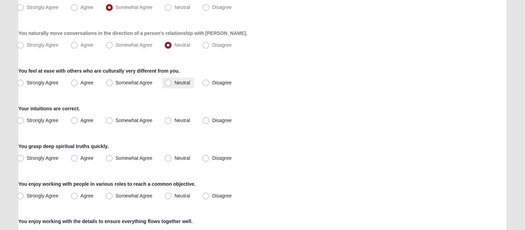
click at [174, 83] on span "Neutral" at bounding box center [182, 83] width 16 height 6
click at [167, 83] on input "Neutral" at bounding box center [169, 83] width 4 height 4
radio input "true"
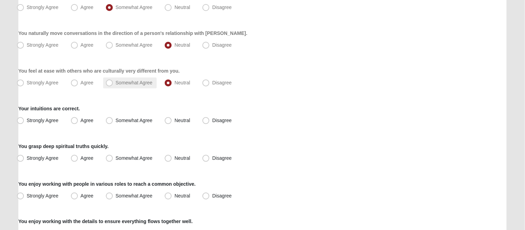
click at [129, 87] on label "Somewhat Agree" at bounding box center [130, 83] width 54 height 11
click at [113, 85] on input "Somewhat Agree" at bounding box center [111, 83] width 4 height 4
radio input "true"
click at [37, 122] on span "Strongly Agree" at bounding box center [43, 121] width 32 height 6
click at [24, 122] on input "Strongly Agree" at bounding box center [22, 120] width 4 height 4
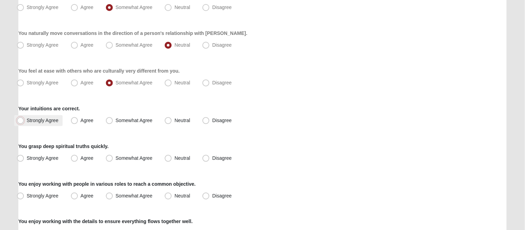
radio input "true"
click at [182, 157] on span "Neutral" at bounding box center [182, 158] width 16 height 6
click at [172, 157] on input "Neutral" at bounding box center [169, 158] width 4 height 4
radio input "true"
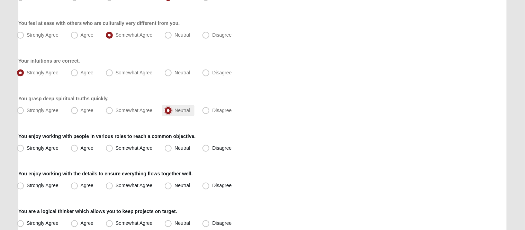
scroll to position [346, 0]
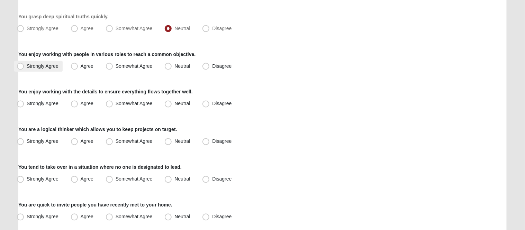
click at [56, 66] on span "Strongly Agree" at bounding box center [43, 66] width 32 height 6
click at [24, 66] on input "Strongly Agree" at bounding box center [22, 66] width 4 height 4
radio input "true"
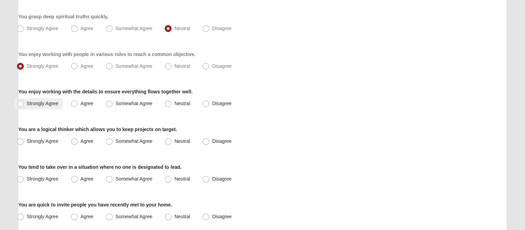
click at [45, 106] on span "Strongly Agree" at bounding box center [43, 104] width 32 height 6
click at [24, 106] on input "Strongly Agree" at bounding box center [22, 104] width 4 height 4
radio input "true"
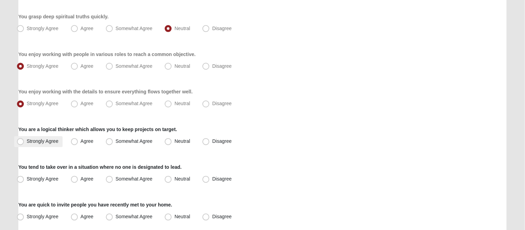
click at [47, 138] on label "Strongly Agree" at bounding box center [38, 141] width 48 height 11
click at [24, 139] on input "Strongly Agree" at bounding box center [22, 141] width 4 height 4
radio input "true"
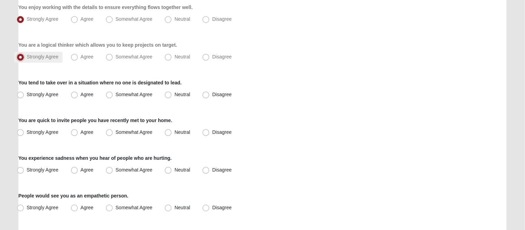
scroll to position [432, 0]
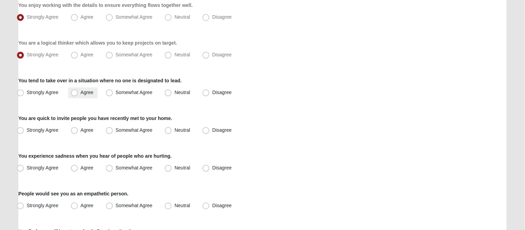
click at [81, 94] on span "Agree" at bounding box center [87, 93] width 13 height 6
click at [74, 94] on input "Agree" at bounding box center [76, 93] width 4 height 4
radio input "true"
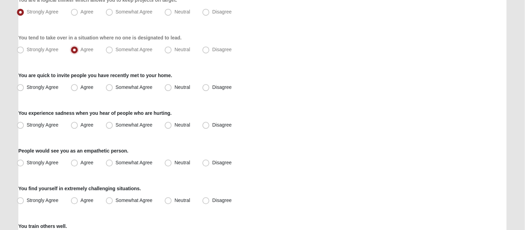
scroll to position [519, 0]
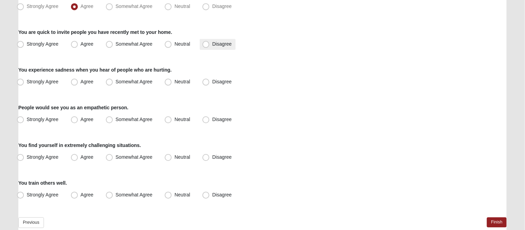
click at [212, 43] on span "Disagree" at bounding box center [221, 44] width 19 height 6
click at [206, 43] on input "Disagree" at bounding box center [207, 44] width 4 height 4
radio input "true"
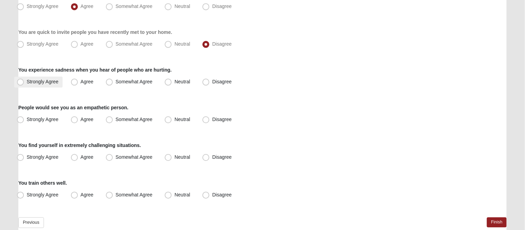
click at [37, 87] on label "Strongly Agree" at bounding box center [38, 81] width 48 height 11
click at [24, 84] on input "Strongly Agree" at bounding box center [22, 82] width 4 height 4
radio input "true"
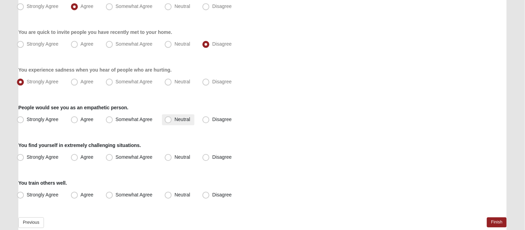
click at [174, 117] on span "Neutral" at bounding box center [182, 120] width 16 height 6
click at [172, 117] on input "Neutral" at bounding box center [169, 119] width 4 height 4
radio input "true"
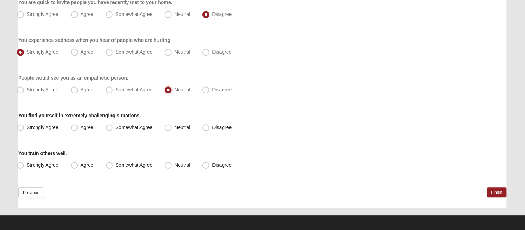
scroll to position [552, 0]
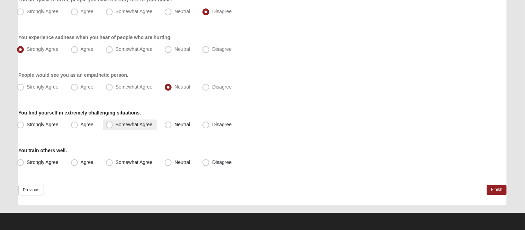
click at [112, 122] on label "Somewhat Agree" at bounding box center [130, 124] width 54 height 11
click at [112, 122] on input "Somewhat Agree" at bounding box center [111, 124] width 4 height 4
radio input "true"
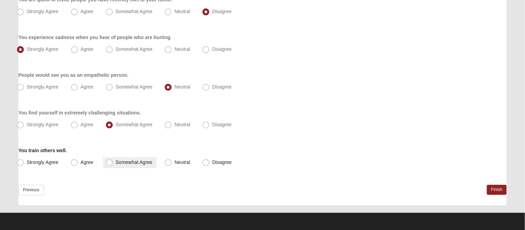
click at [142, 159] on label "Somewhat Agree" at bounding box center [130, 162] width 54 height 11
click at [113, 160] on input "Somewhat Agree" at bounding box center [111, 162] width 4 height 4
radio input "true"
click at [501, 187] on link "Finish" at bounding box center [497, 190] width 20 height 10
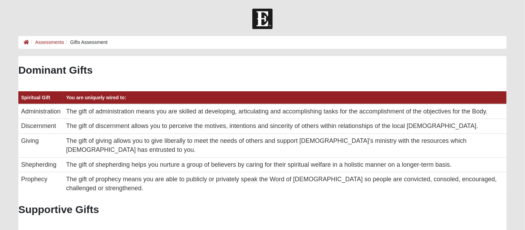
click at [265, 19] on img at bounding box center [262, 19] width 20 height 20
click at [53, 42] on link "Assessments" at bounding box center [49, 42] width 29 height 6
